Goal: Navigation & Orientation: Find specific page/section

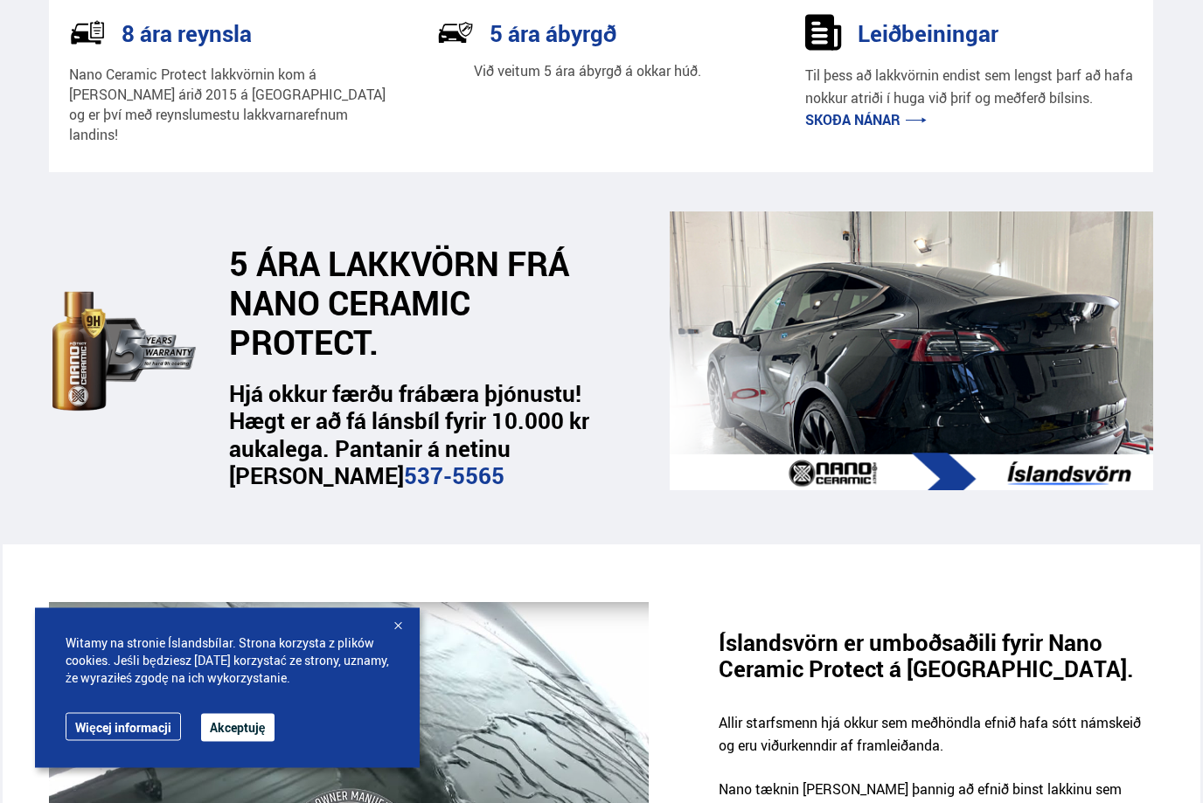
scroll to position [450, 0]
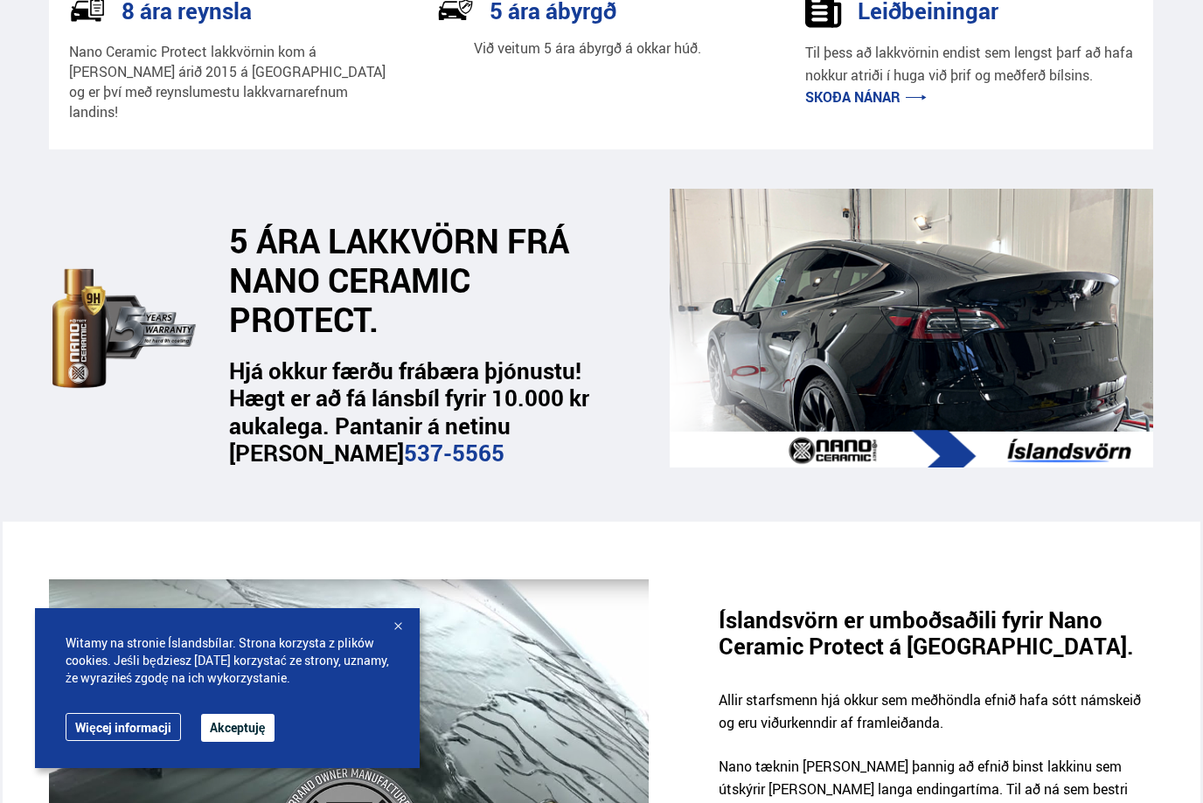
click at [884, 436] on img at bounding box center [910, 328] width 483 height 279
click at [1027, 430] on img at bounding box center [910, 328] width 483 height 279
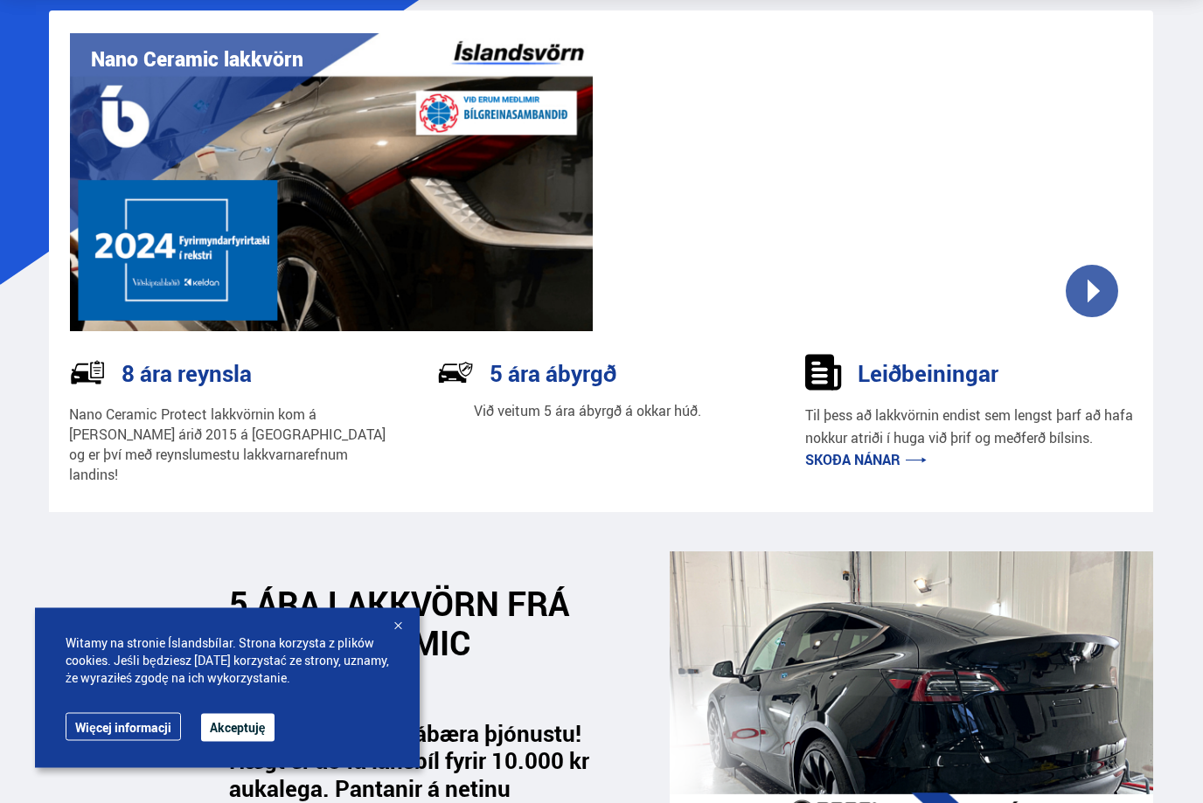
scroll to position [0, 0]
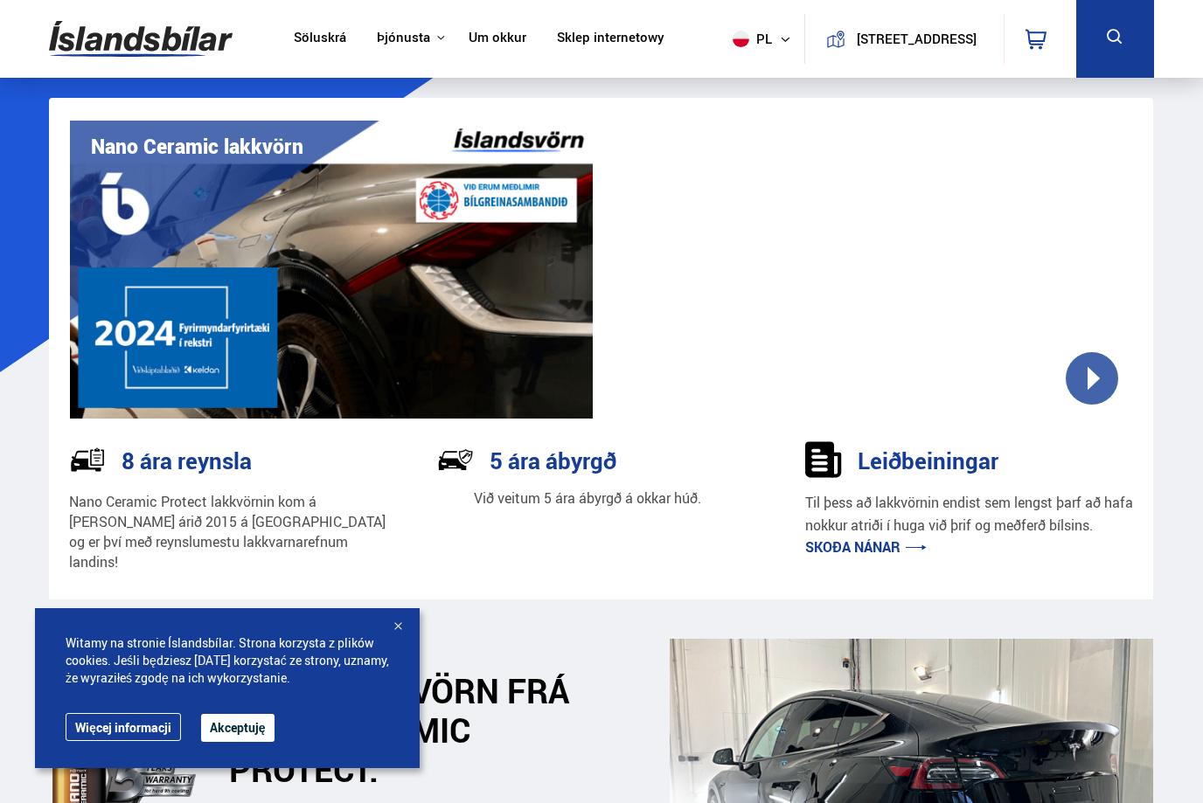
click at [311, 39] on link "Söluskrá" at bounding box center [320, 39] width 52 height 18
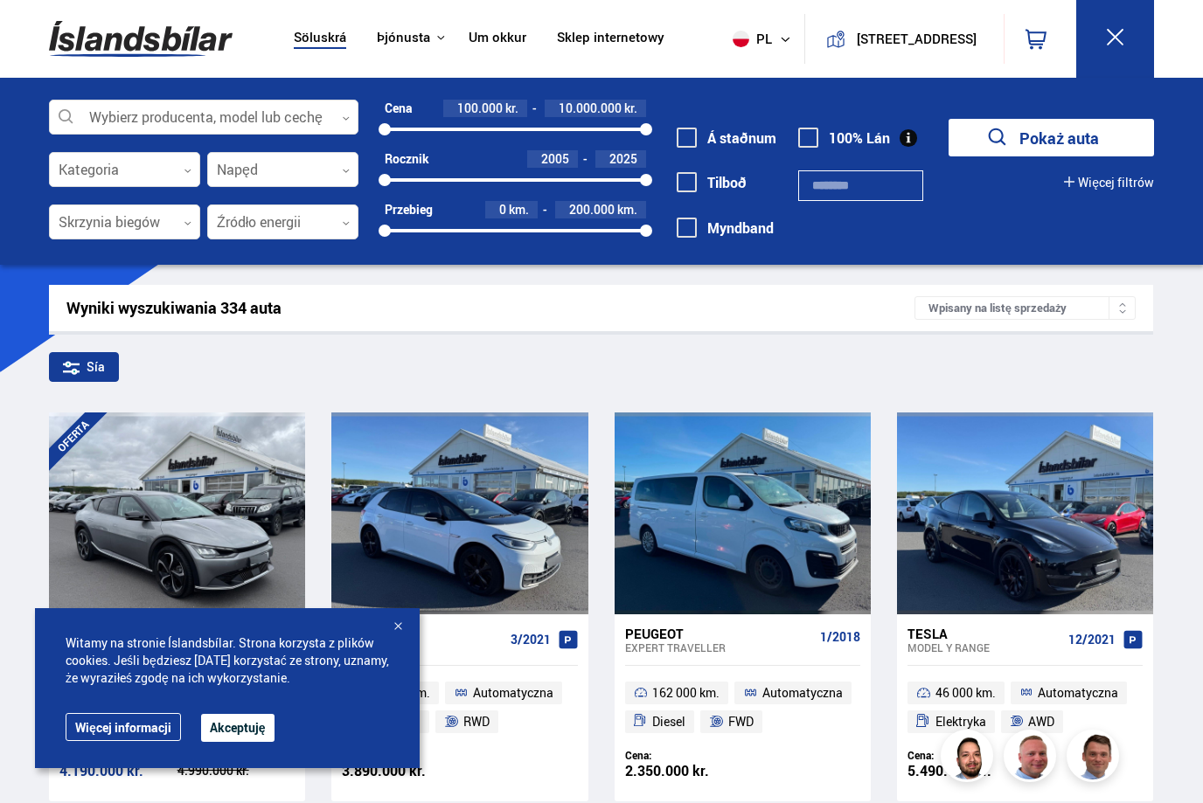
click at [0, 0] on link "Íslandsbílar" at bounding box center [0, 0] width 0 height 0
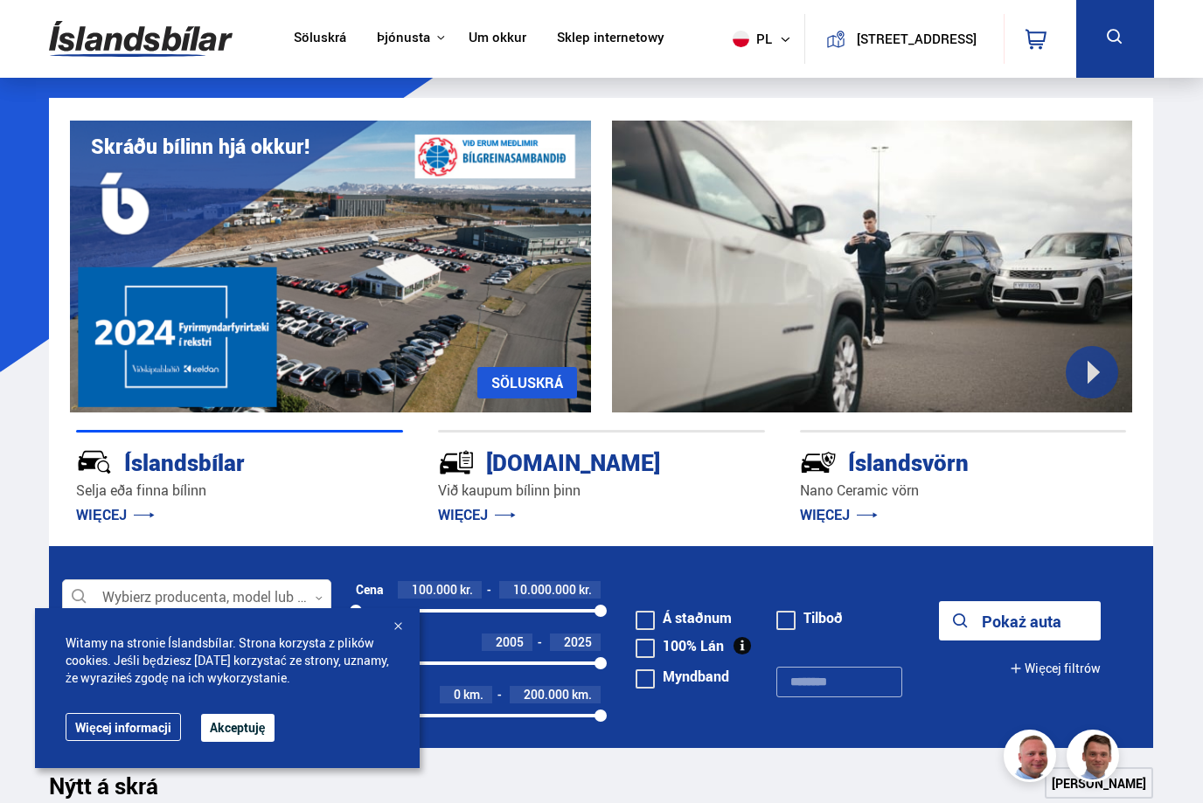
click at [0, 0] on link "Íslandsvörn" at bounding box center [0, 0] width 0 height 0
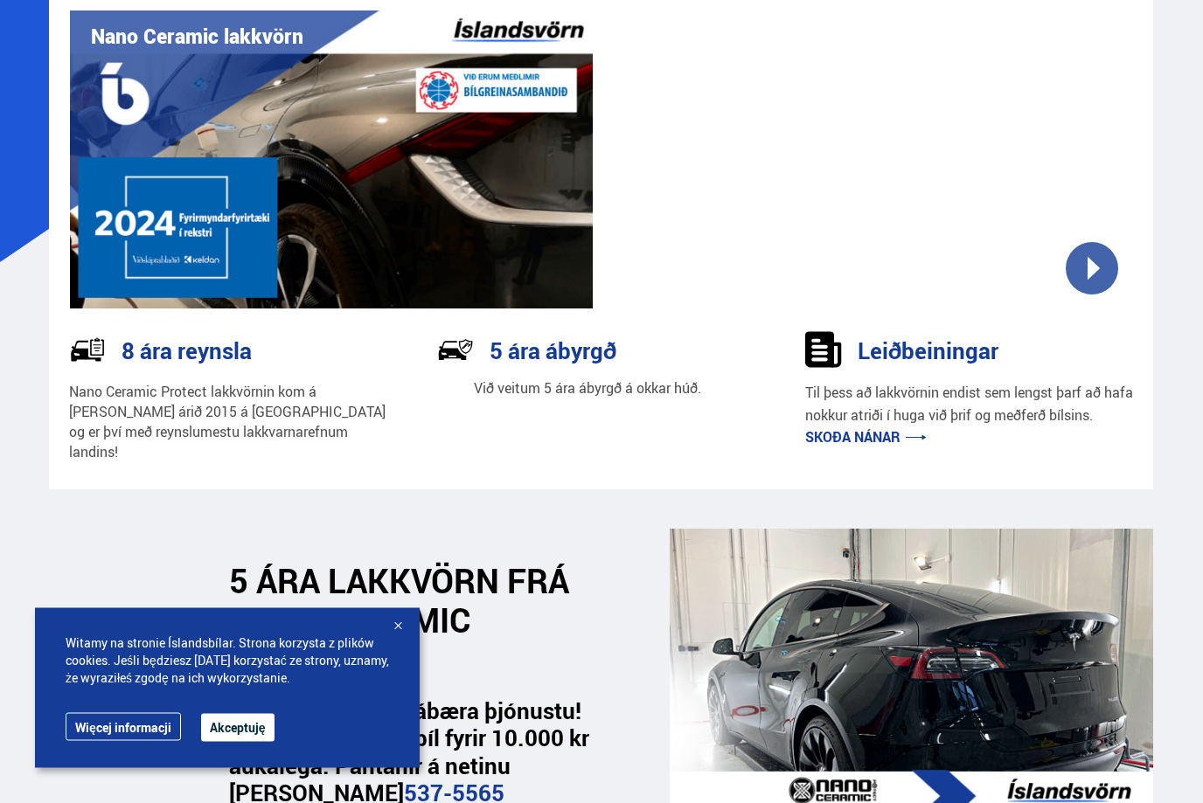
scroll to position [114, 0]
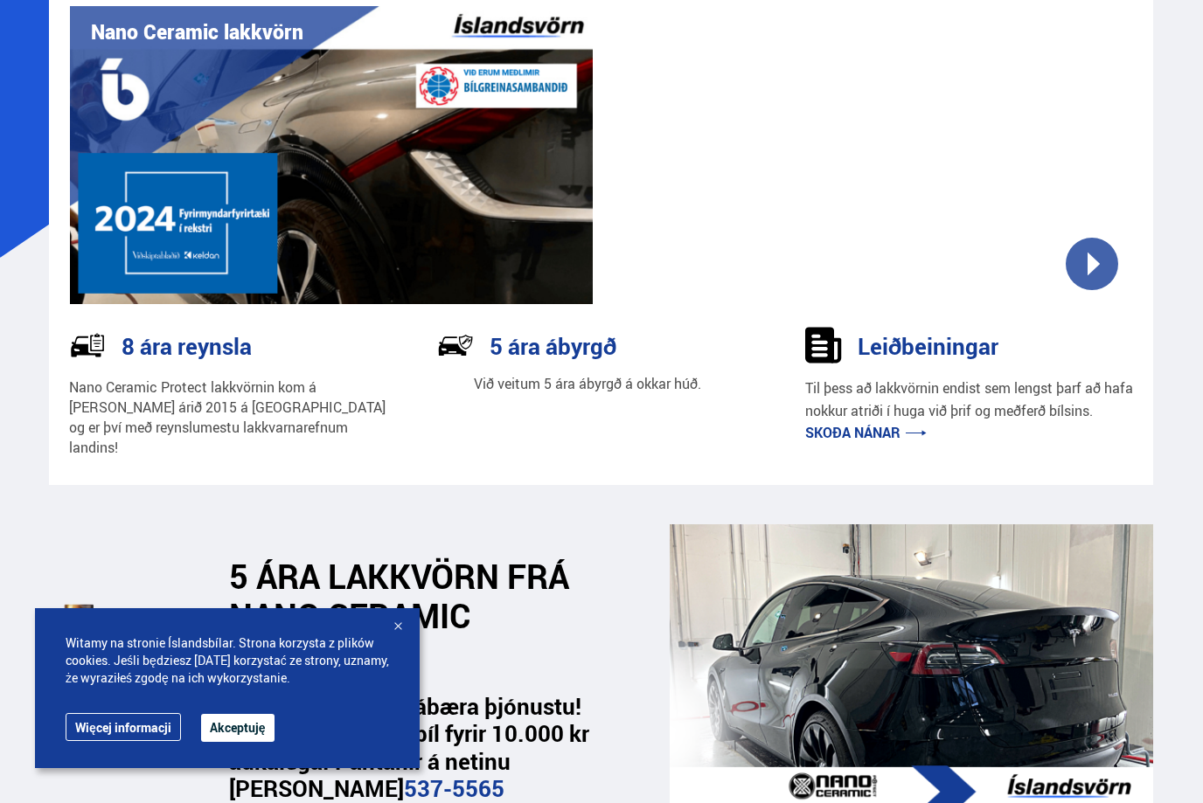
click at [239, 742] on button "Akceptuję" at bounding box center [237, 728] width 73 height 28
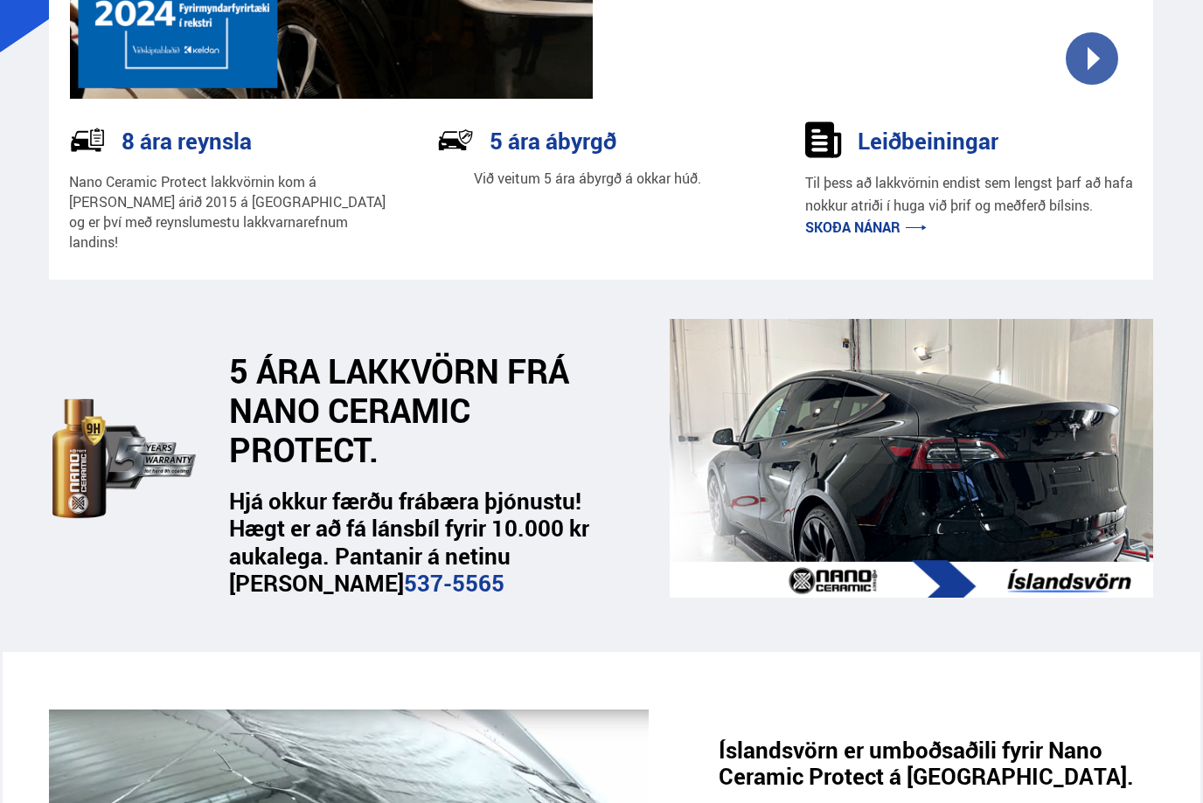
scroll to position [0, 0]
